Goal: Task Accomplishment & Management: Use online tool/utility

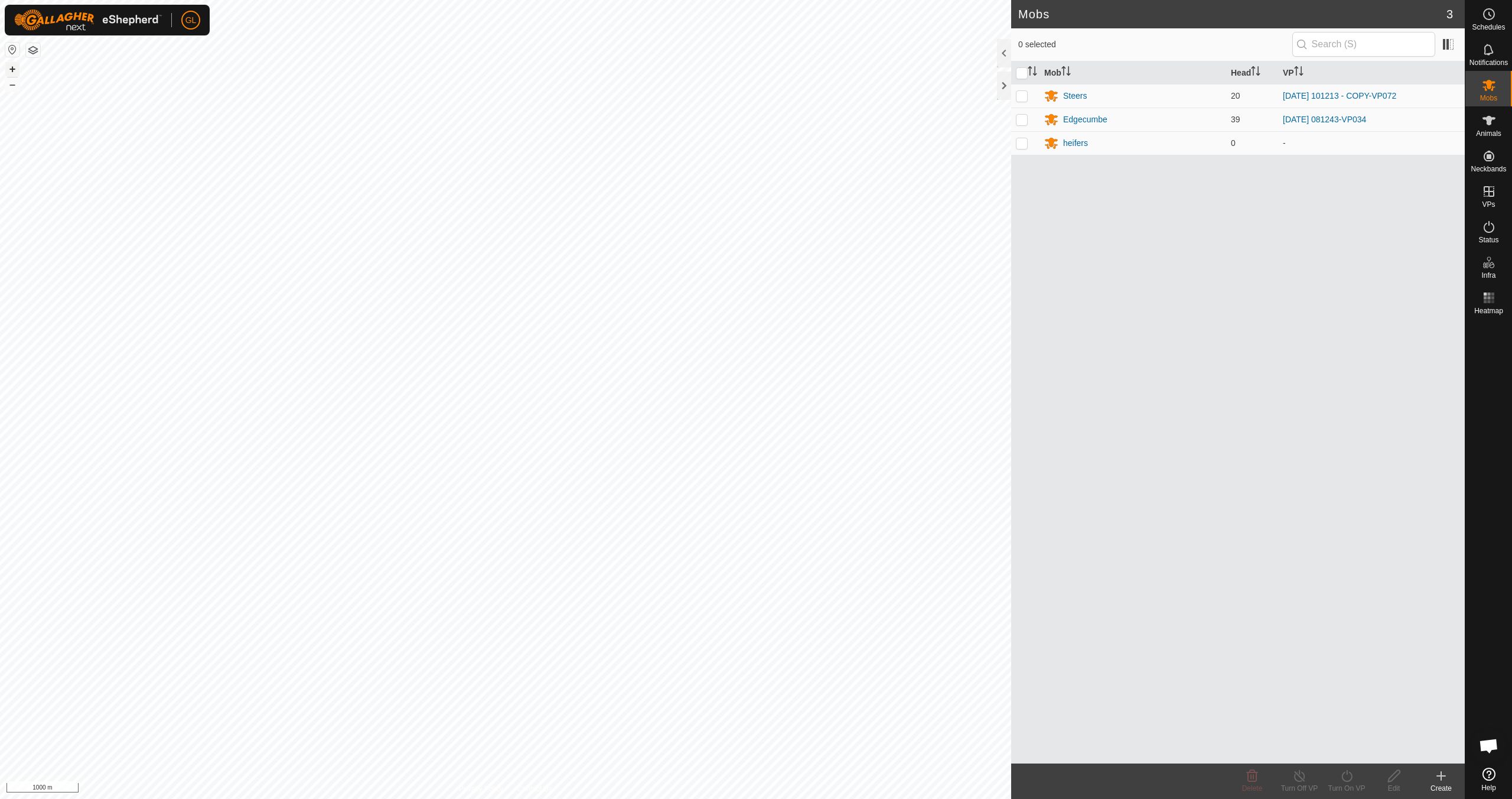
click at [12, 68] on button "+" at bounding box center [13, 69] width 14 height 14
click at [11, 67] on button "+" at bounding box center [13, 69] width 14 height 14
click at [16, 70] on button "+" at bounding box center [13, 69] width 14 height 14
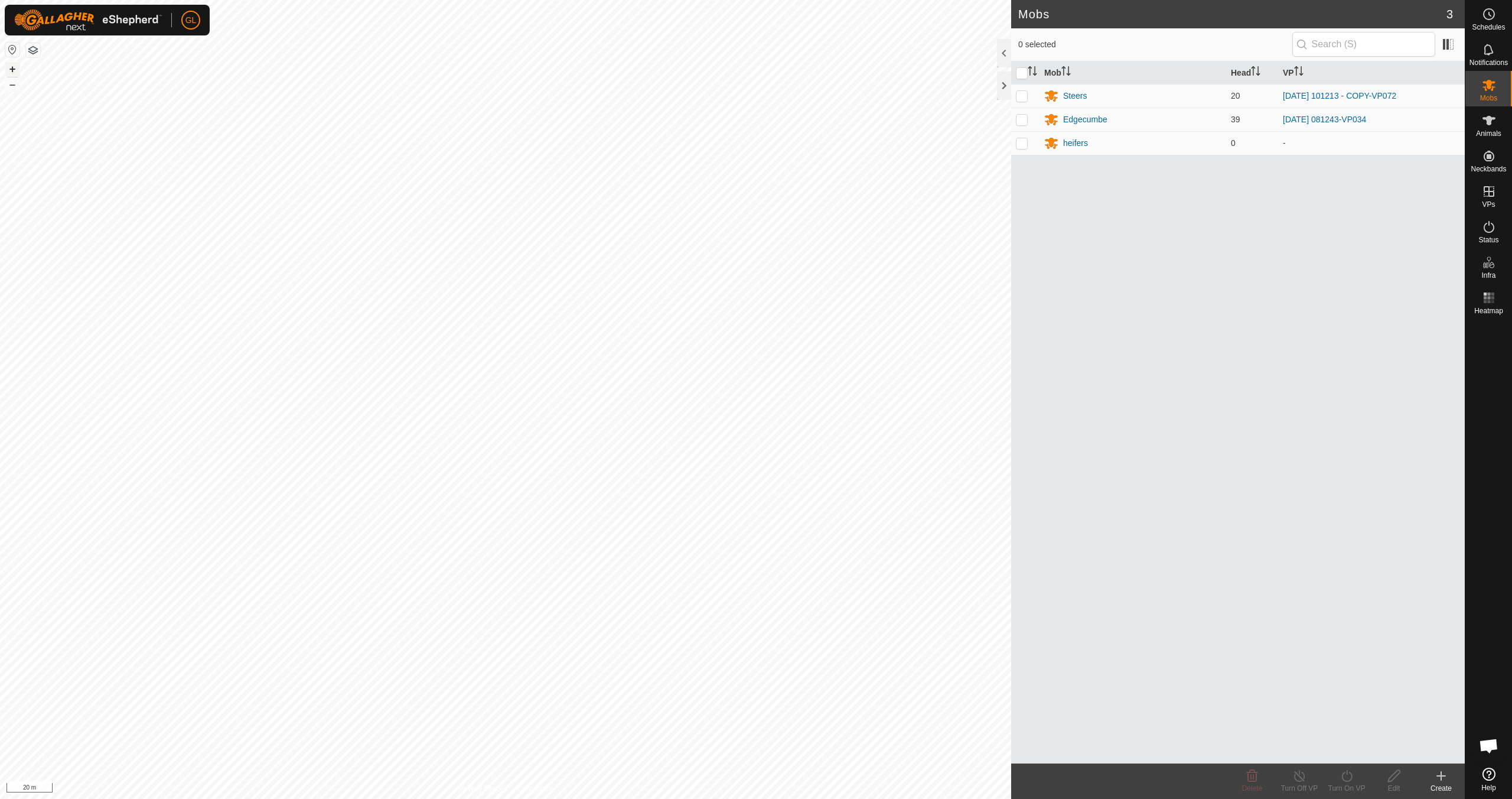
click at [8, 67] on button "+" at bounding box center [13, 69] width 14 height 14
click at [1409, 193] on link "In Rotation" at bounding box center [1414, 190] width 101 height 23
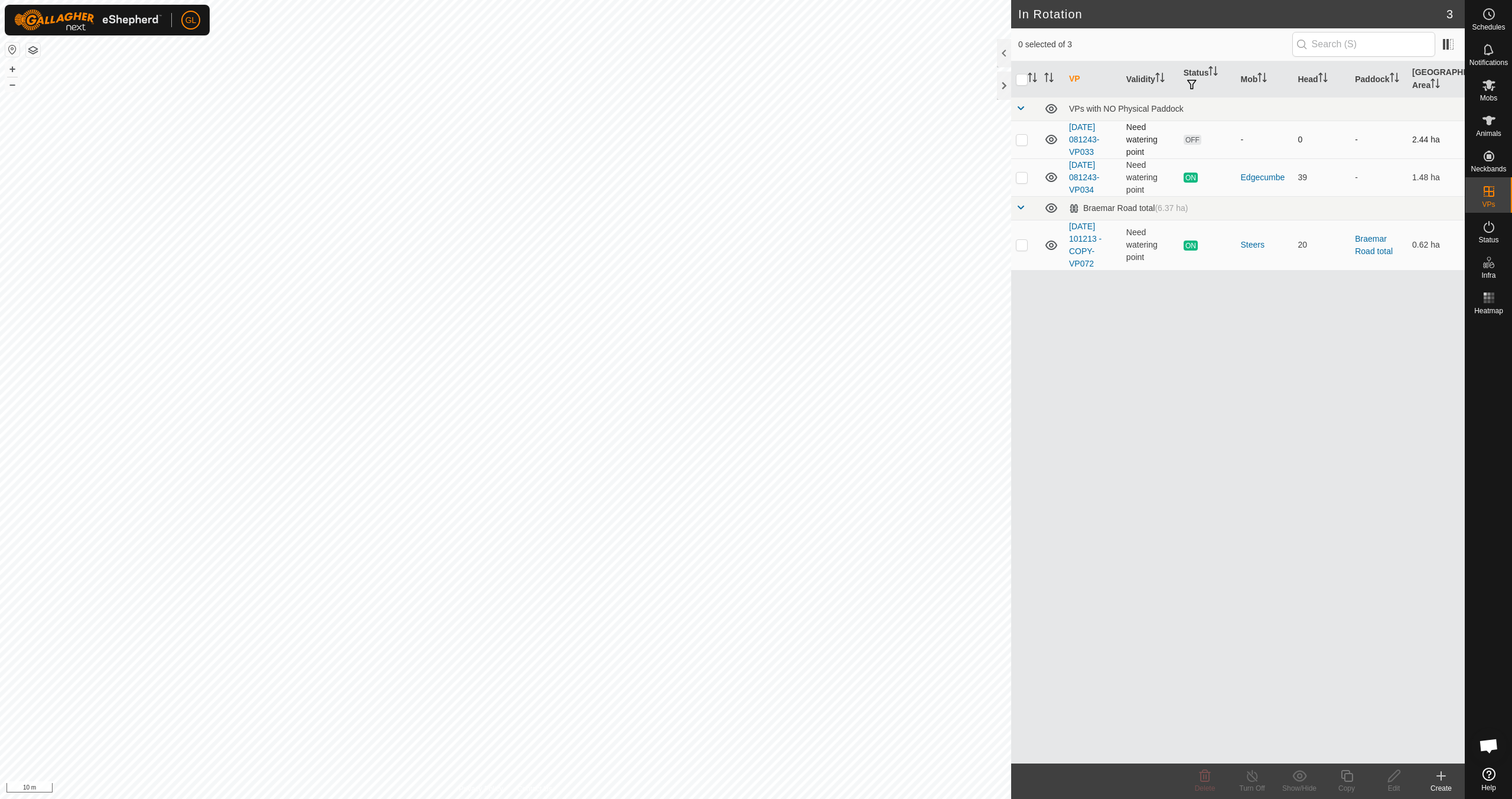
click at [1021, 141] on p-checkbox at bounding box center [1022, 140] width 12 height 10
click at [1203, 776] on icon at bounding box center [1205, 776] width 11 height 12
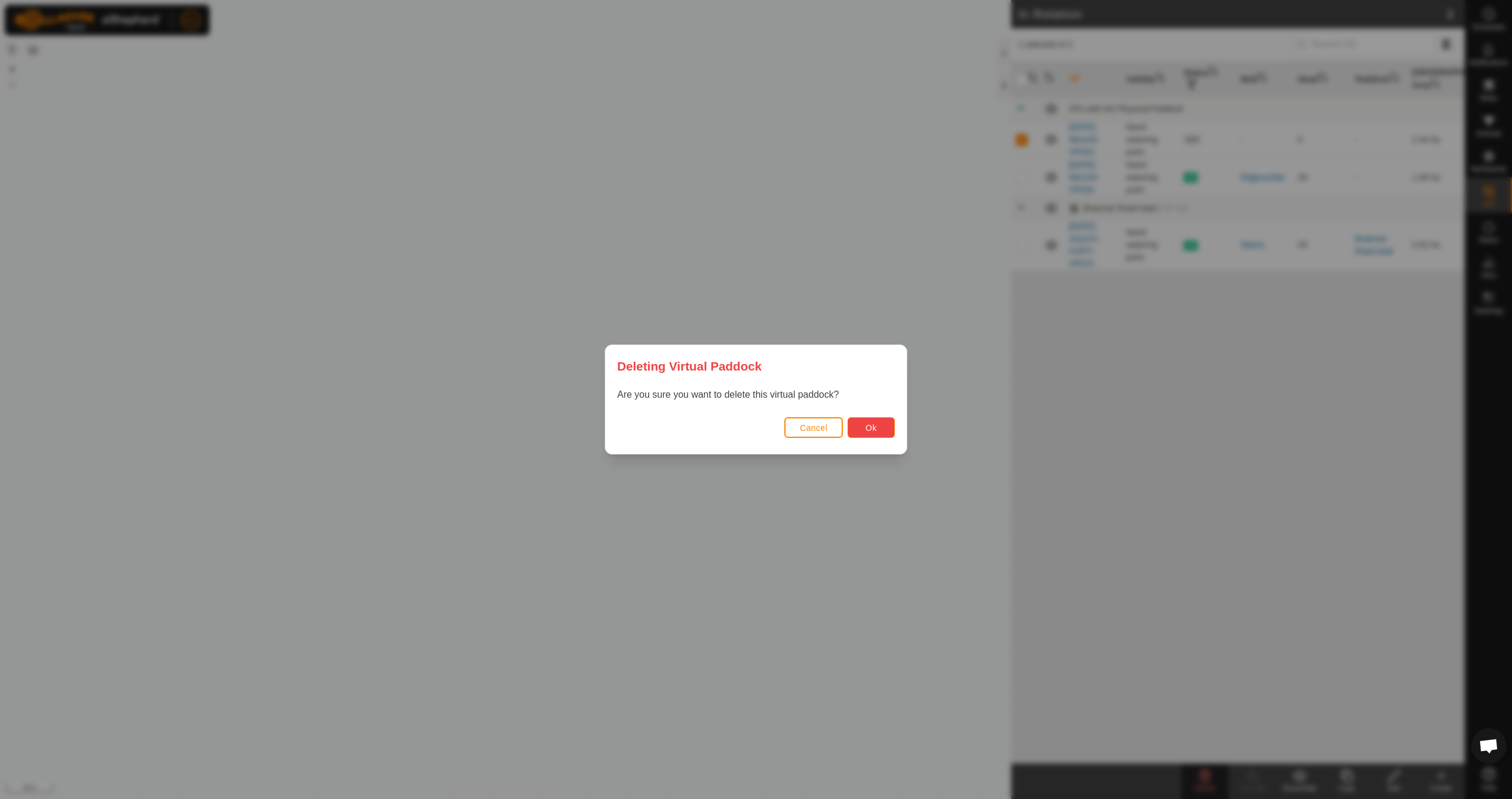
click at [881, 428] on button "Ok" at bounding box center [871, 427] width 48 height 20
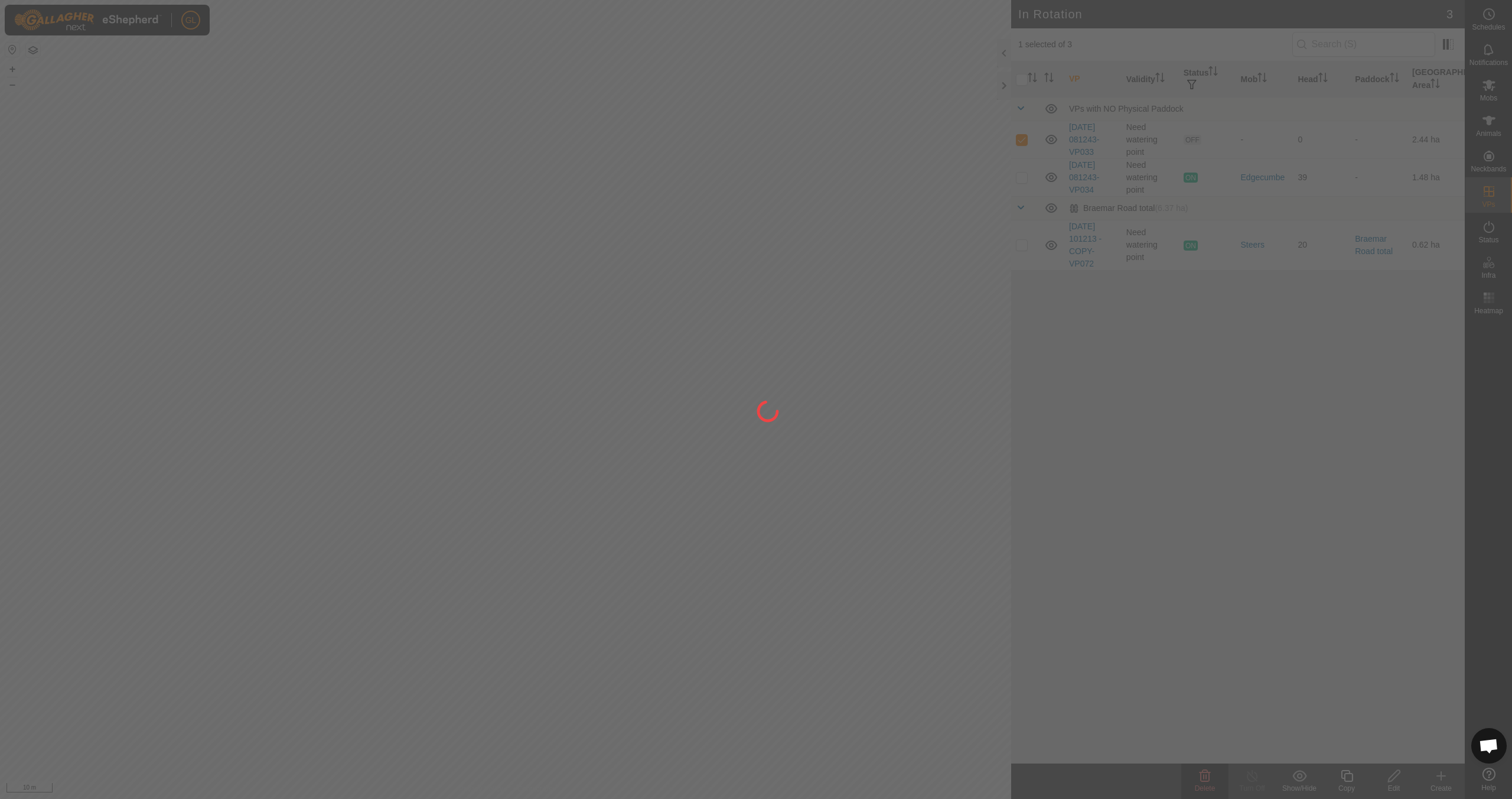
checkbox input "false"
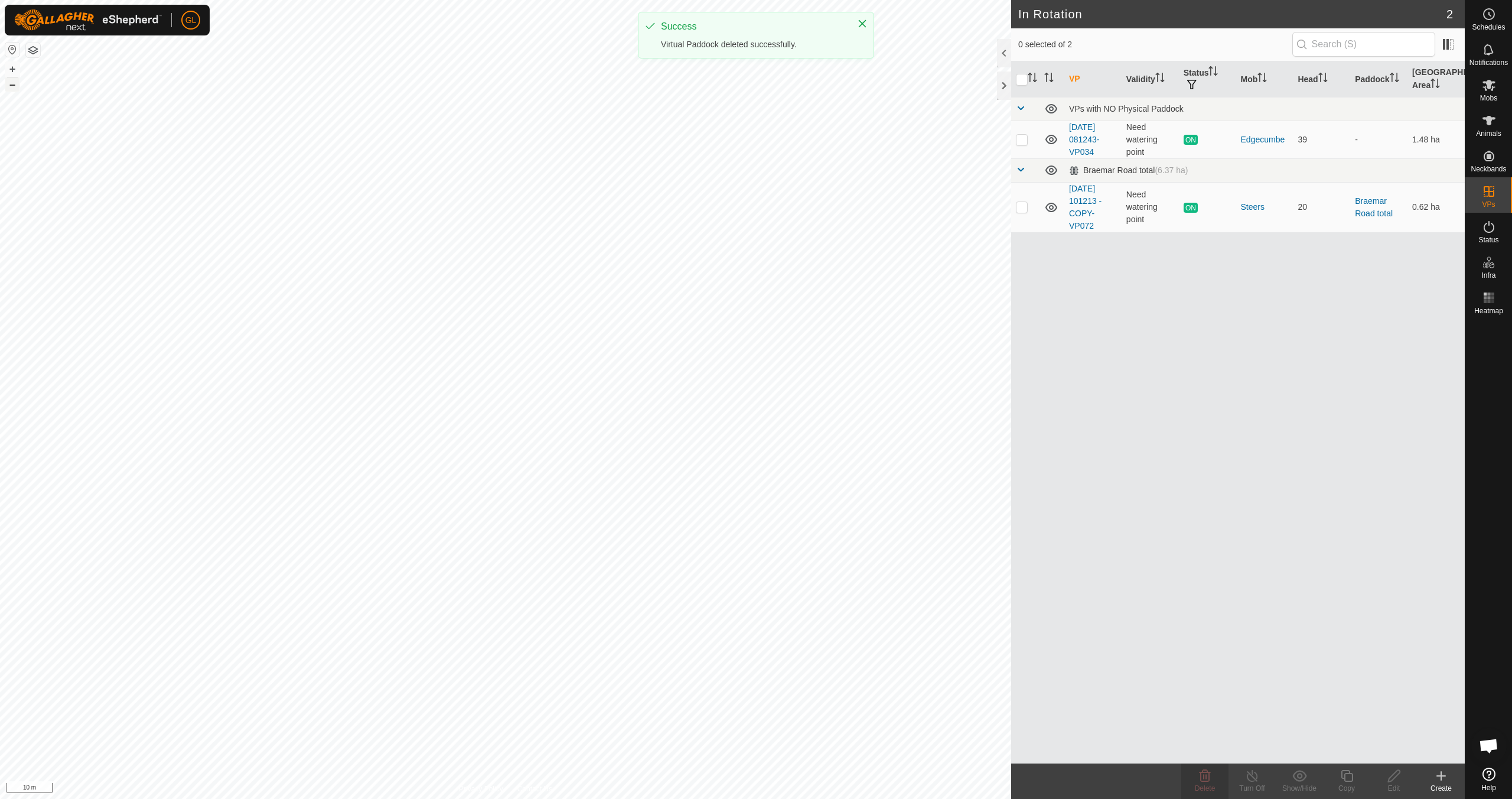
click at [8, 87] on button "–" at bounding box center [13, 85] width 14 height 14
click at [8, 87] on button "–" at bounding box center [13, 85] width 14 height 14
click at [8, 86] on button "–" at bounding box center [13, 85] width 14 height 14
click at [10, 84] on button "–" at bounding box center [13, 85] width 14 height 14
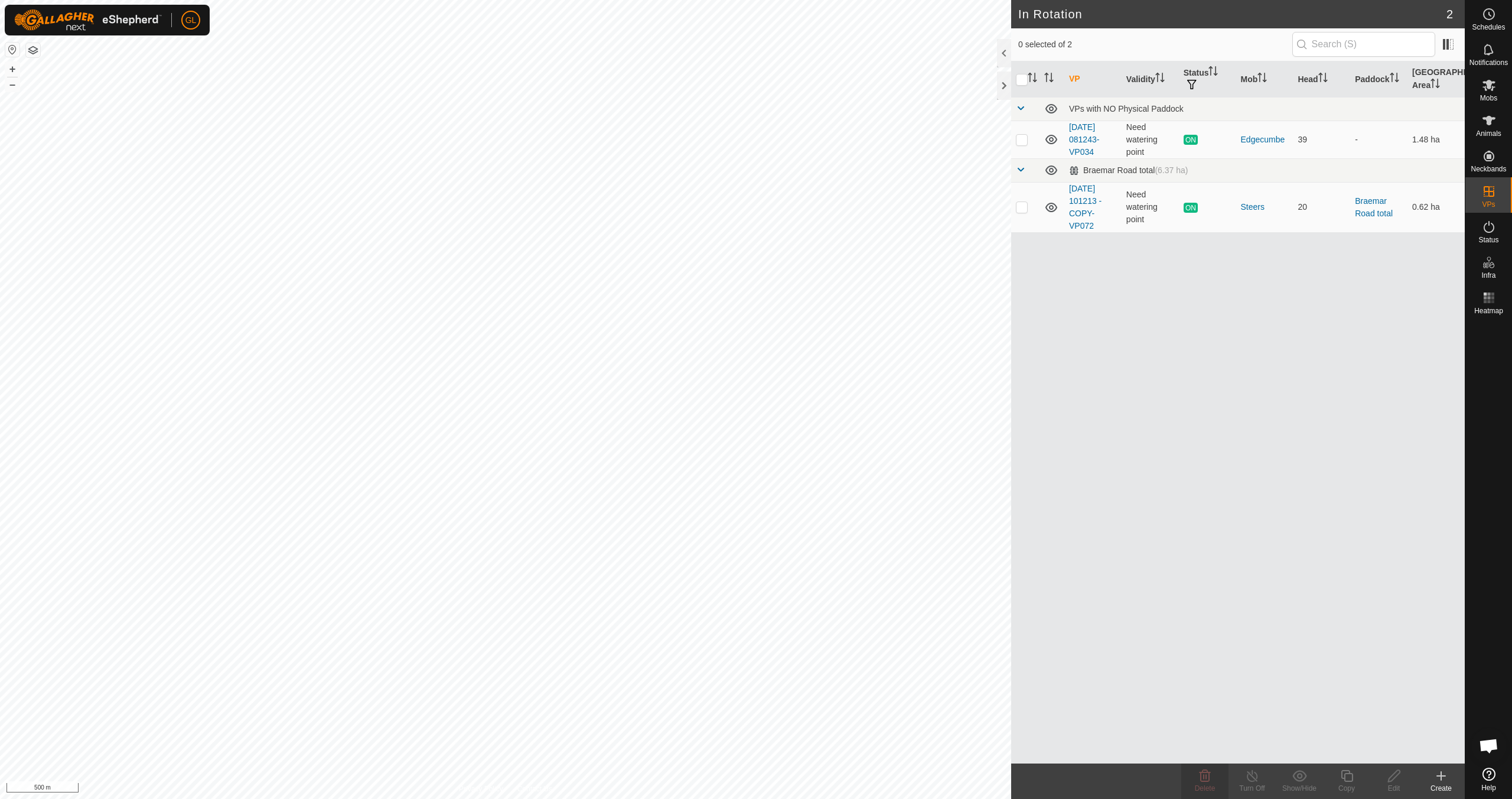
click at [603, 0] on html "GL Schedules Notifications Mobs Animals Neckbands VPs Status Infra Heatmap Help…" at bounding box center [756, 399] width 1512 height 799
click at [579, 0] on html "GL Schedules Notifications Mobs Animals Neckbands VPs Status Infra Heatmap Help…" at bounding box center [756, 399] width 1512 height 799
click at [325, 0] on html "GL Schedules Notifications Mobs Animals Neckbands VPs Status Infra Heatmap Help…" at bounding box center [756, 399] width 1512 height 799
click at [8, 84] on button "–" at bounding box center [13, 85] width 14 height 14
click at [14, 70] on button "+" at bounding box center [13, 69] width 14 height 14
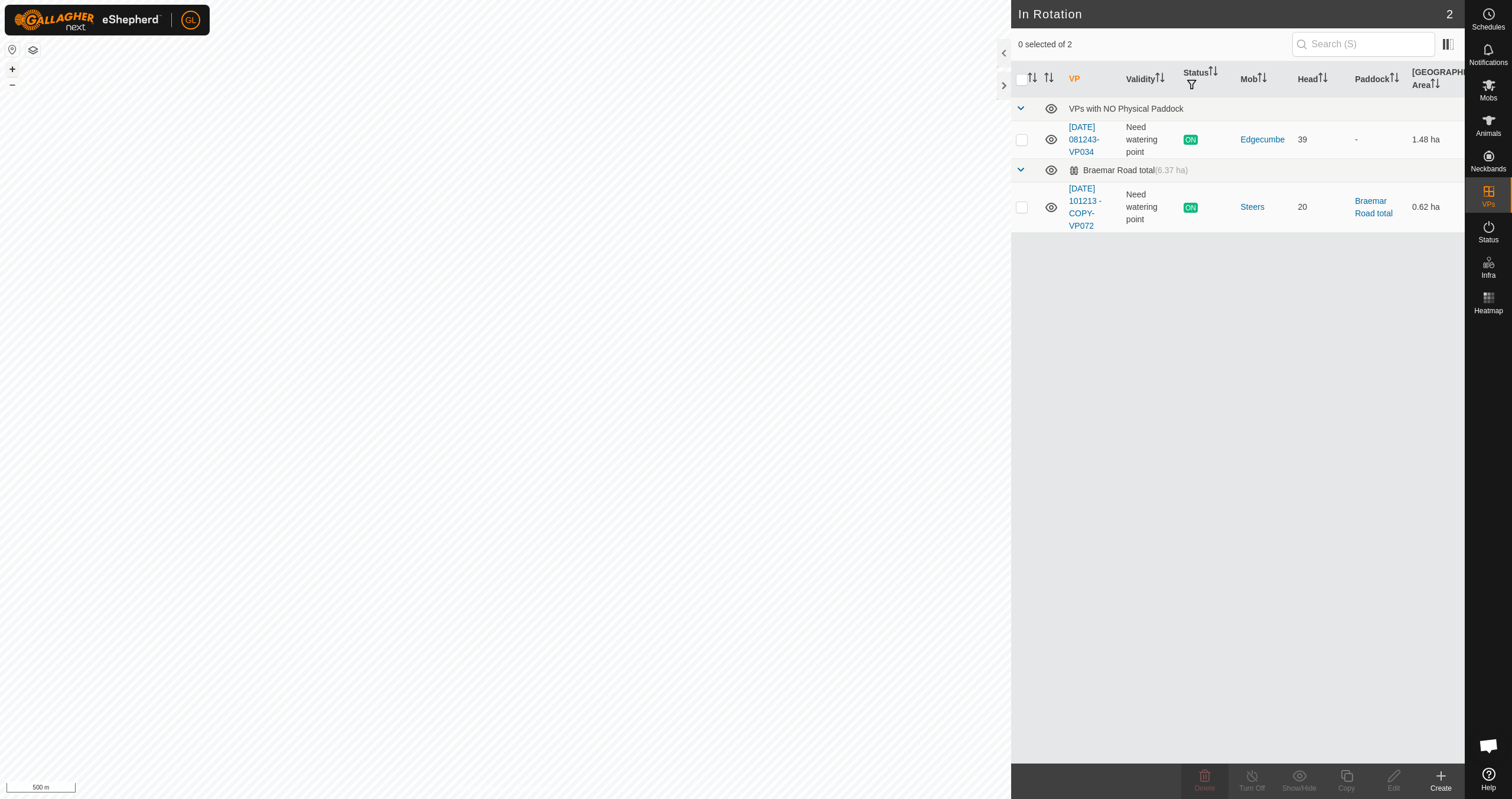
click at [14, 69] on button "+" at bounding box center [13, 69] width 14 height 14
click at [14, 67] on button "+" at bounding box center [13, 69] width 14 height 14
click at [14, 71] on button "+" at bounding box center [13, 69] width 14 height 14
click at [12, 69] on button "+" at bounding box center [13, 69] width 14 height 14
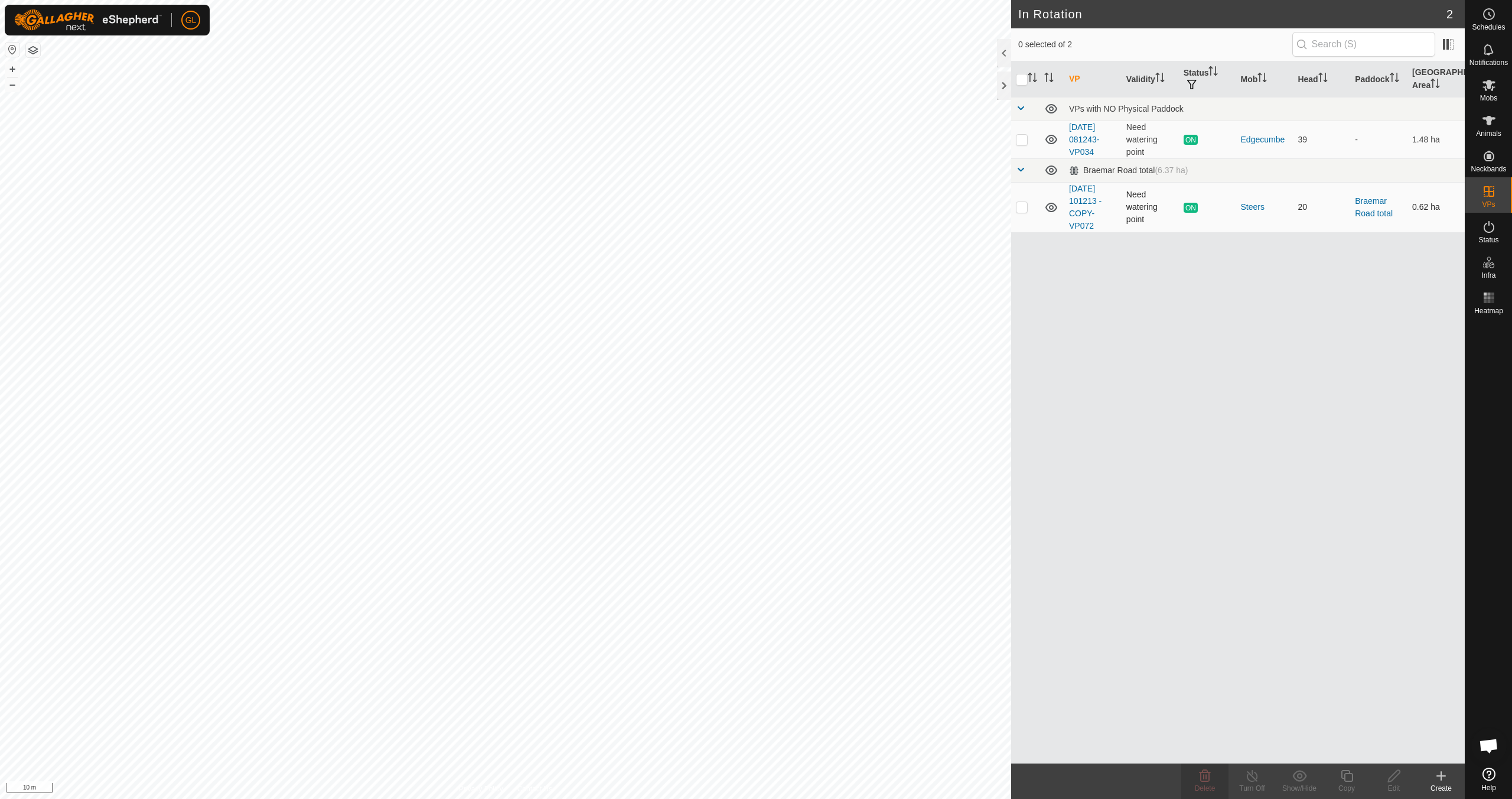
click at [1024, 207] on p-checkbox at bounding box center [1022, 207] width 12 height 10
checkbox input "true"
click at [1345, 775] on icon at bounding box center [1347, 776] width 15 height 14
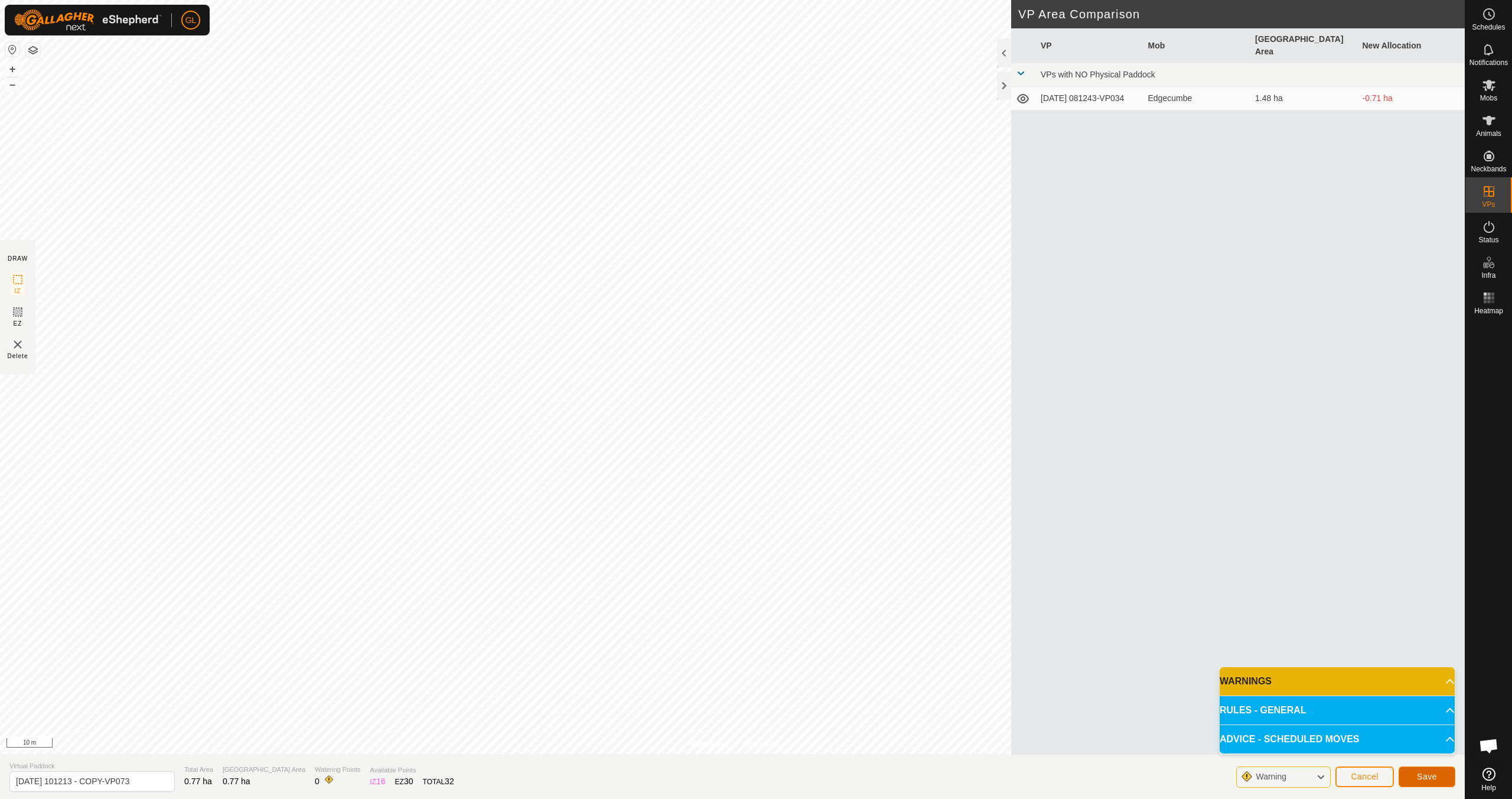
click at [1425, 780] on span "Save" at bounding box center [1427, 777] width 20 height 10
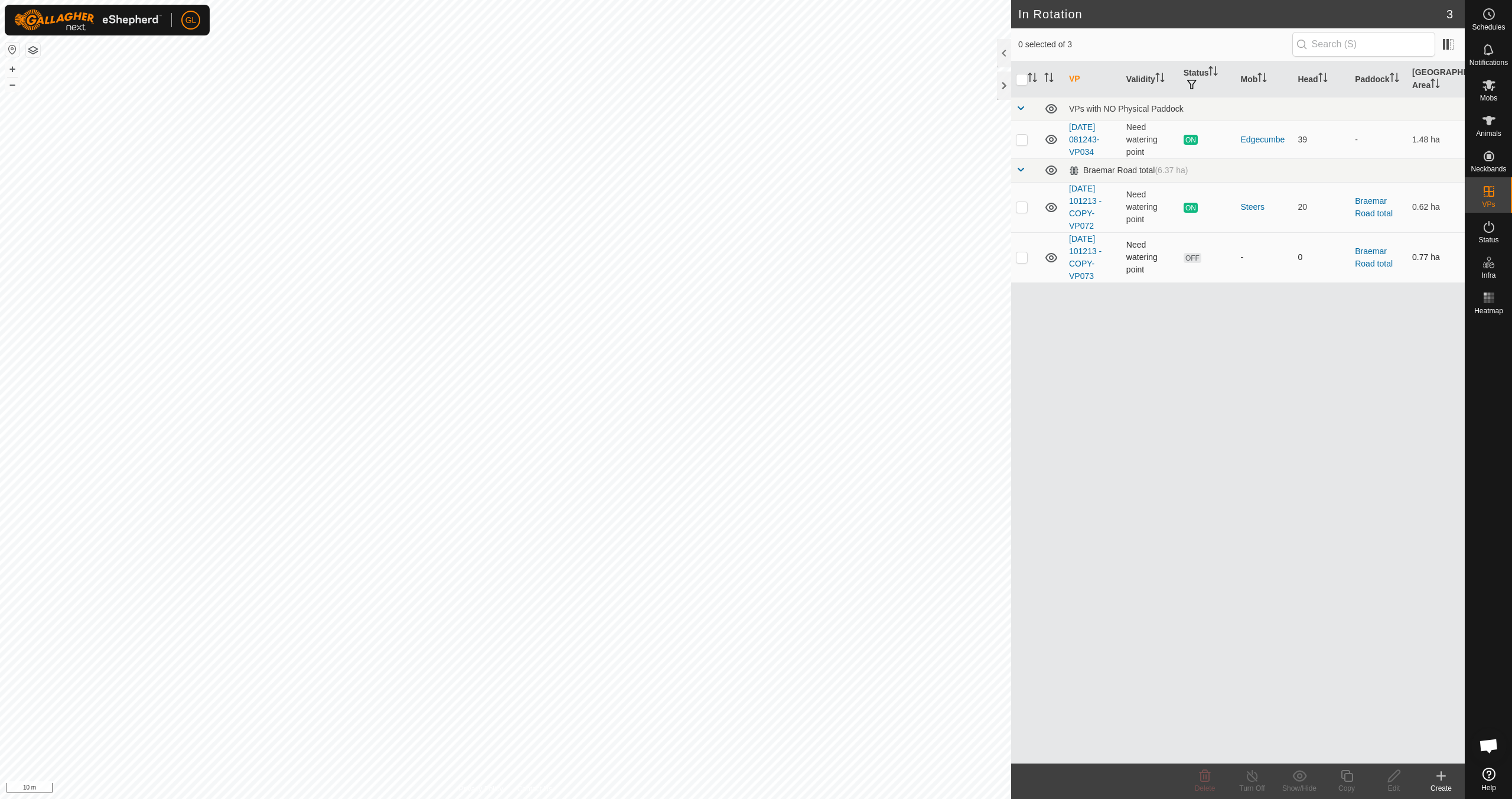
click at [1023, 260] on p-checkbox at bounding box center [1022, 257] width 12 height 10
checkbox input "true"
click at [1351, 781] on icon at bounding box center [1347, 776] width 12 height 12
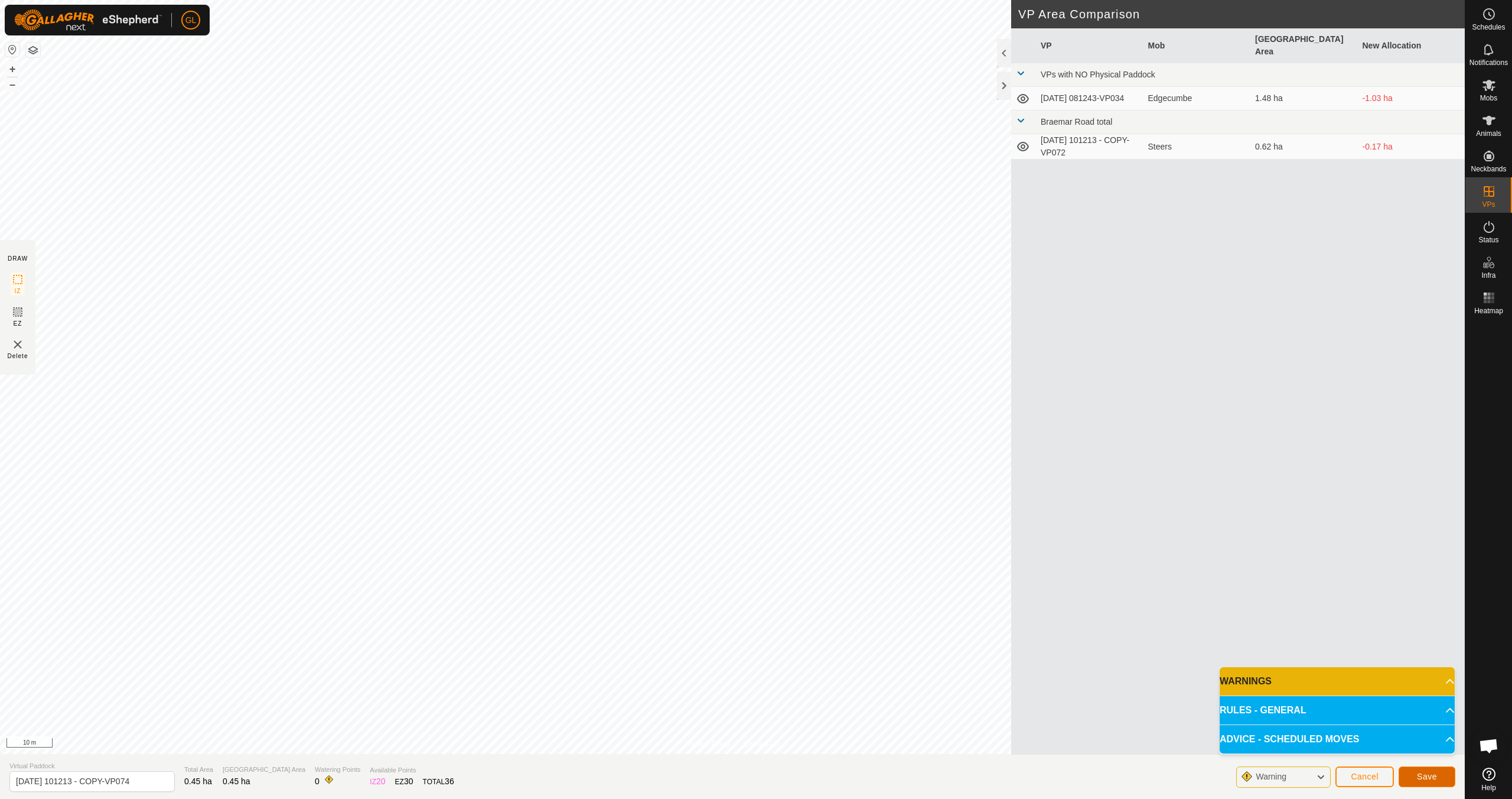
click at [1423, 774] on span "Save" at bounding box center [1427, 777] width 20 height 10
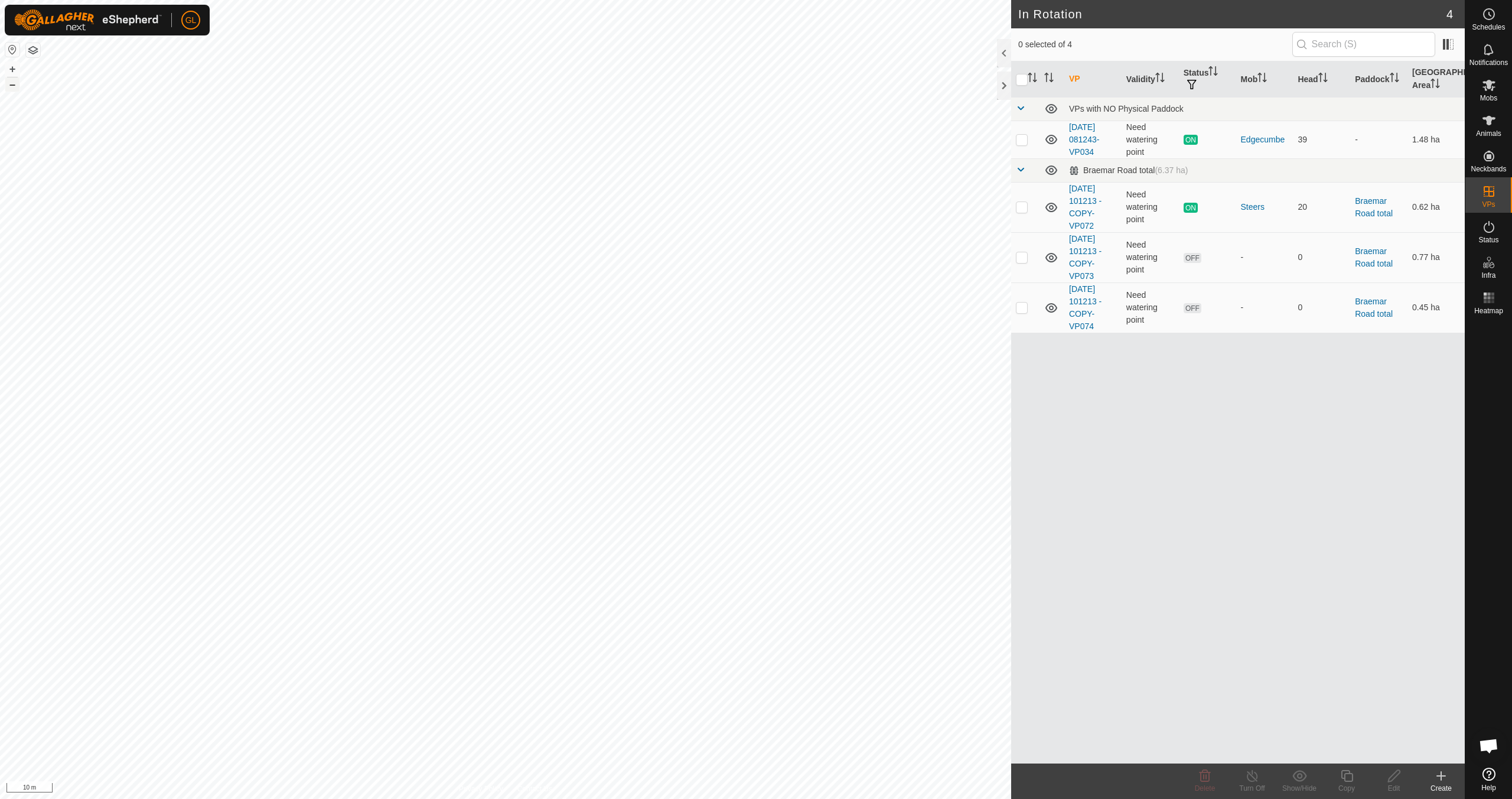
click at [13, 87] on button "–" at bounding box center [13, 85] width 14 height 14
